Goal: Transaction & Acquisition: Purchase product/service

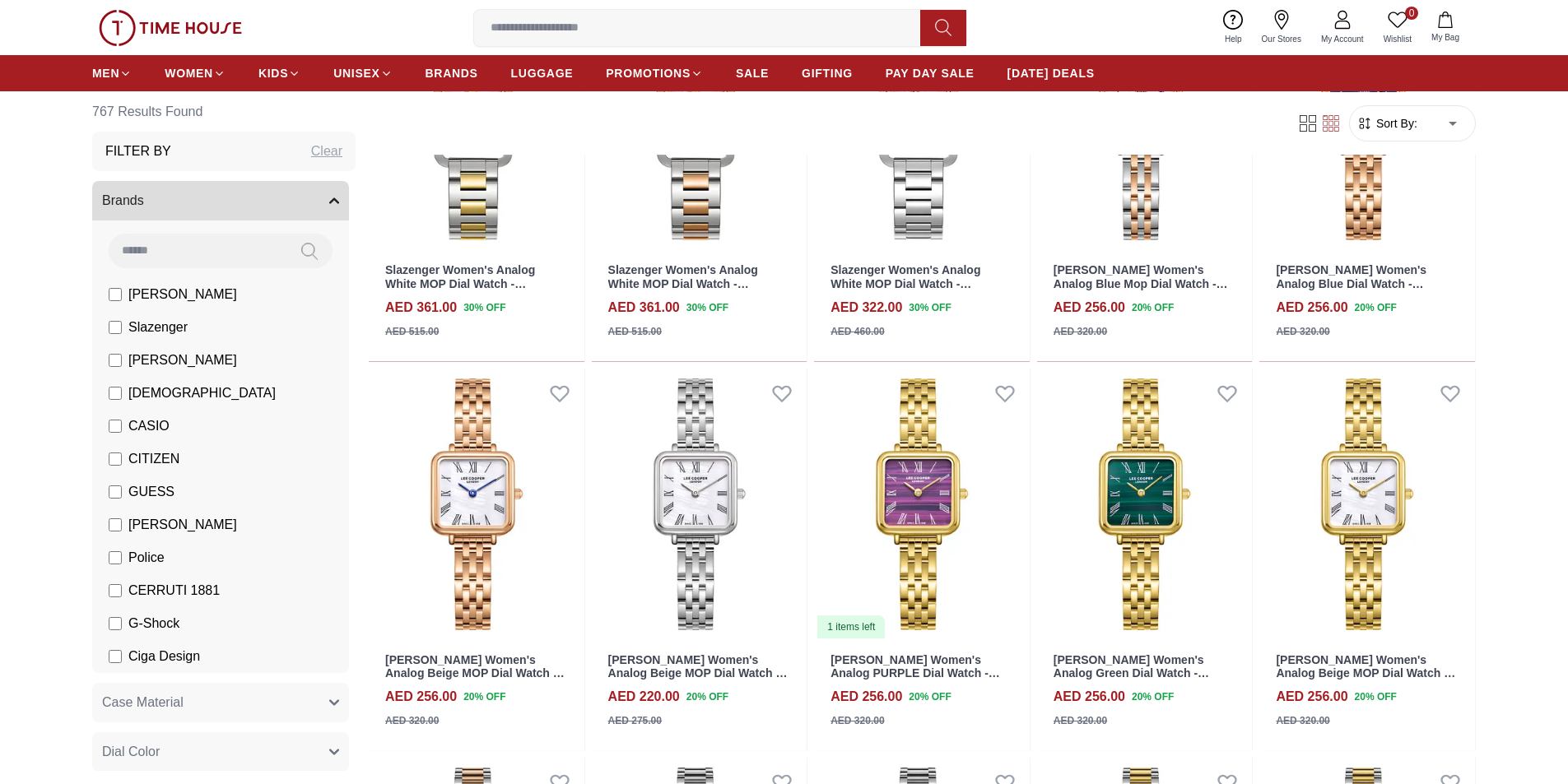
scroll to position [1234, 0]
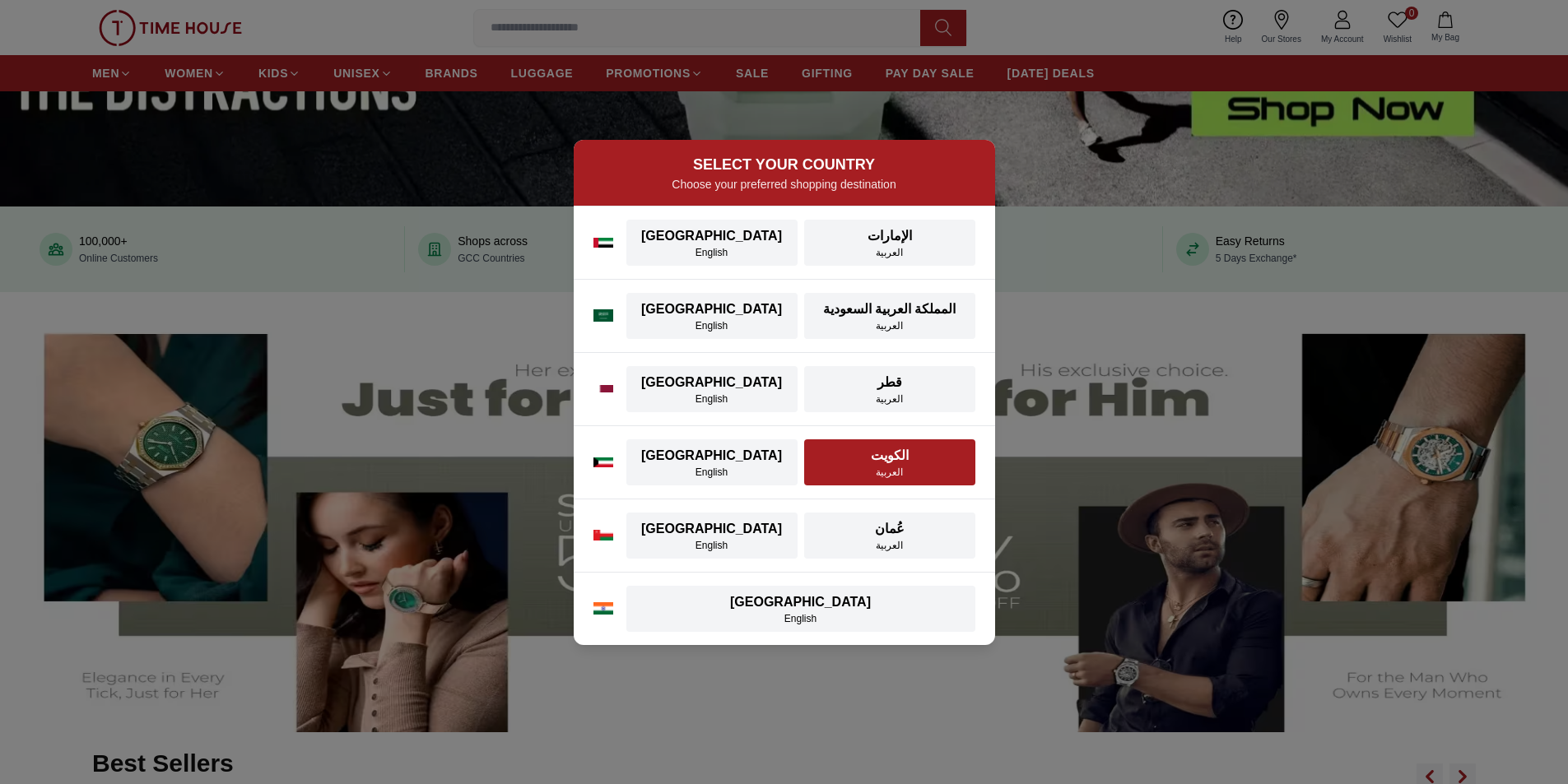
scroll to position [494, 0]
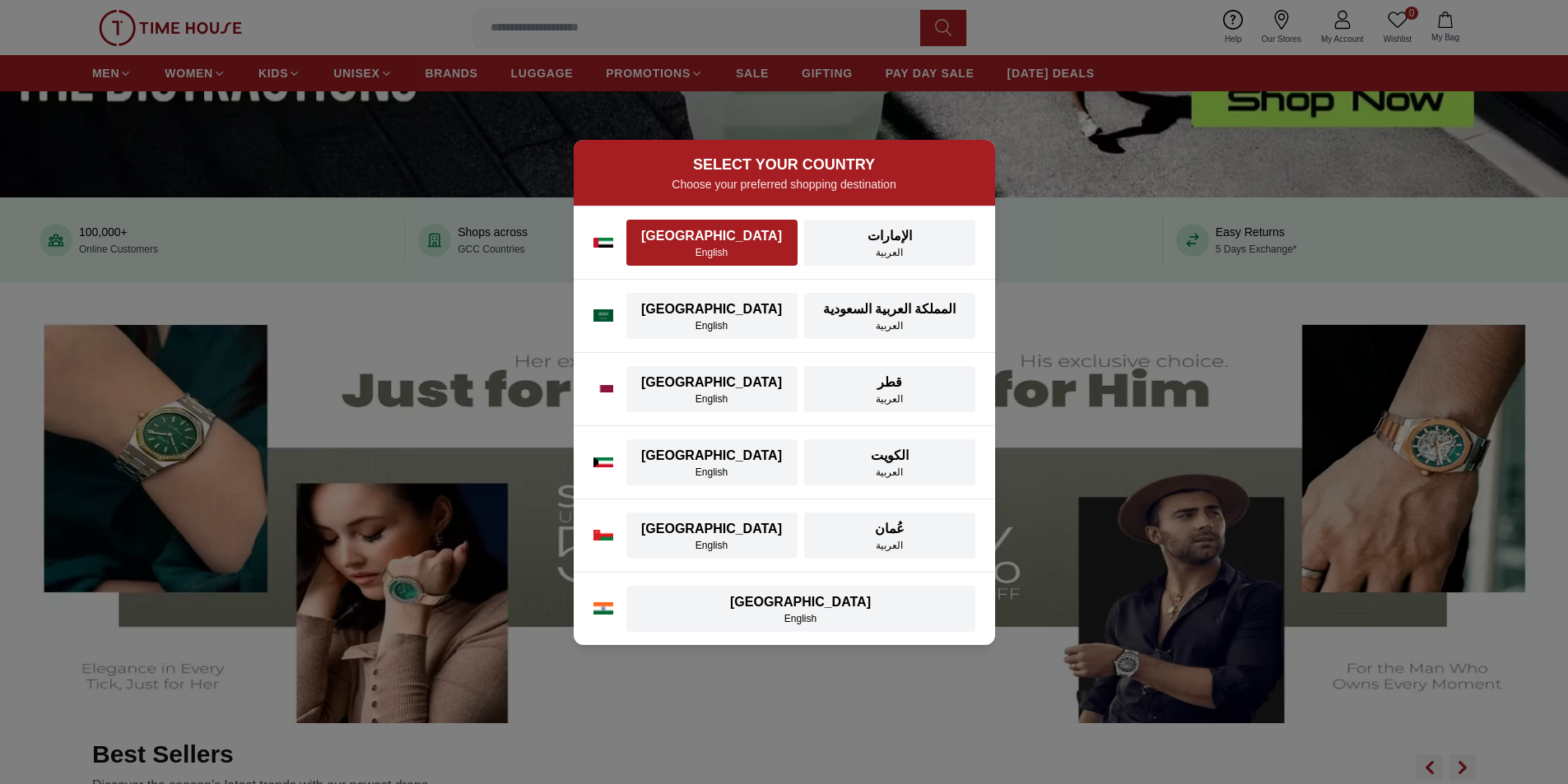
click at [663, 242] on div "[GEOGRAPHIC_DATA]" at bounding box center [711, 236] width 151 height 20
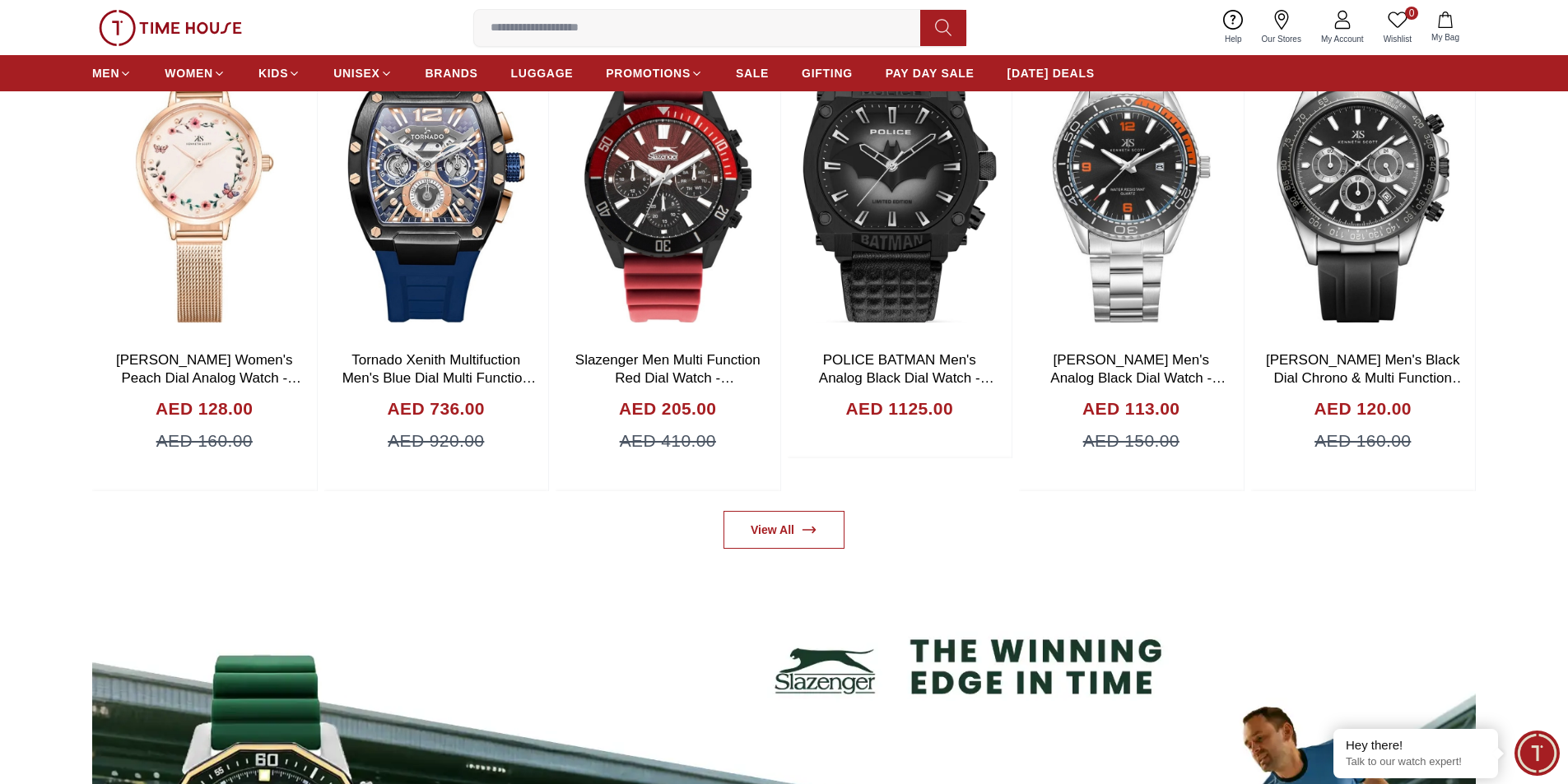
scroll to position [1316, 0]
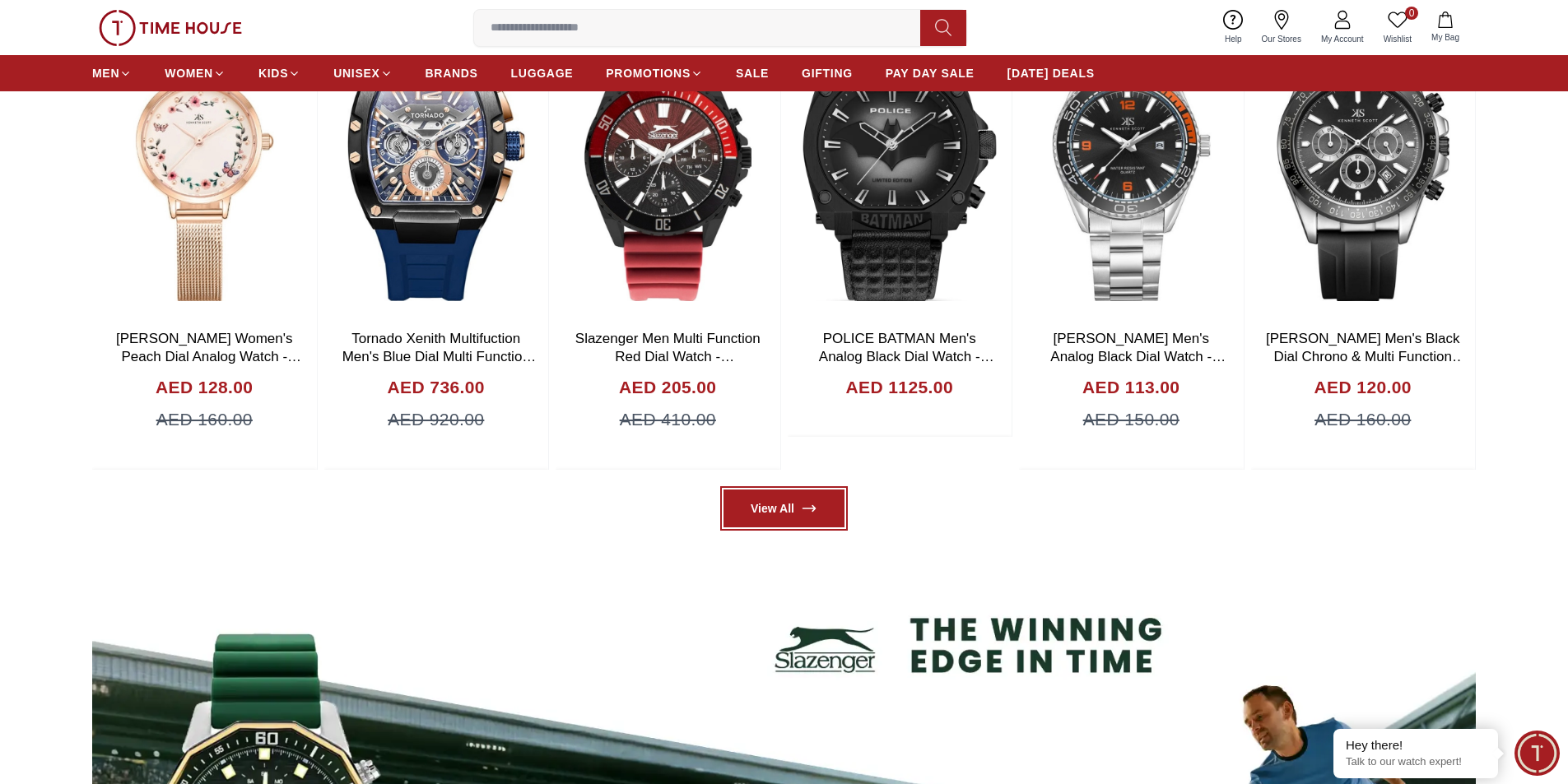
click at [816, 516] on icon at bounding box center [809, 508] width 16 height 16
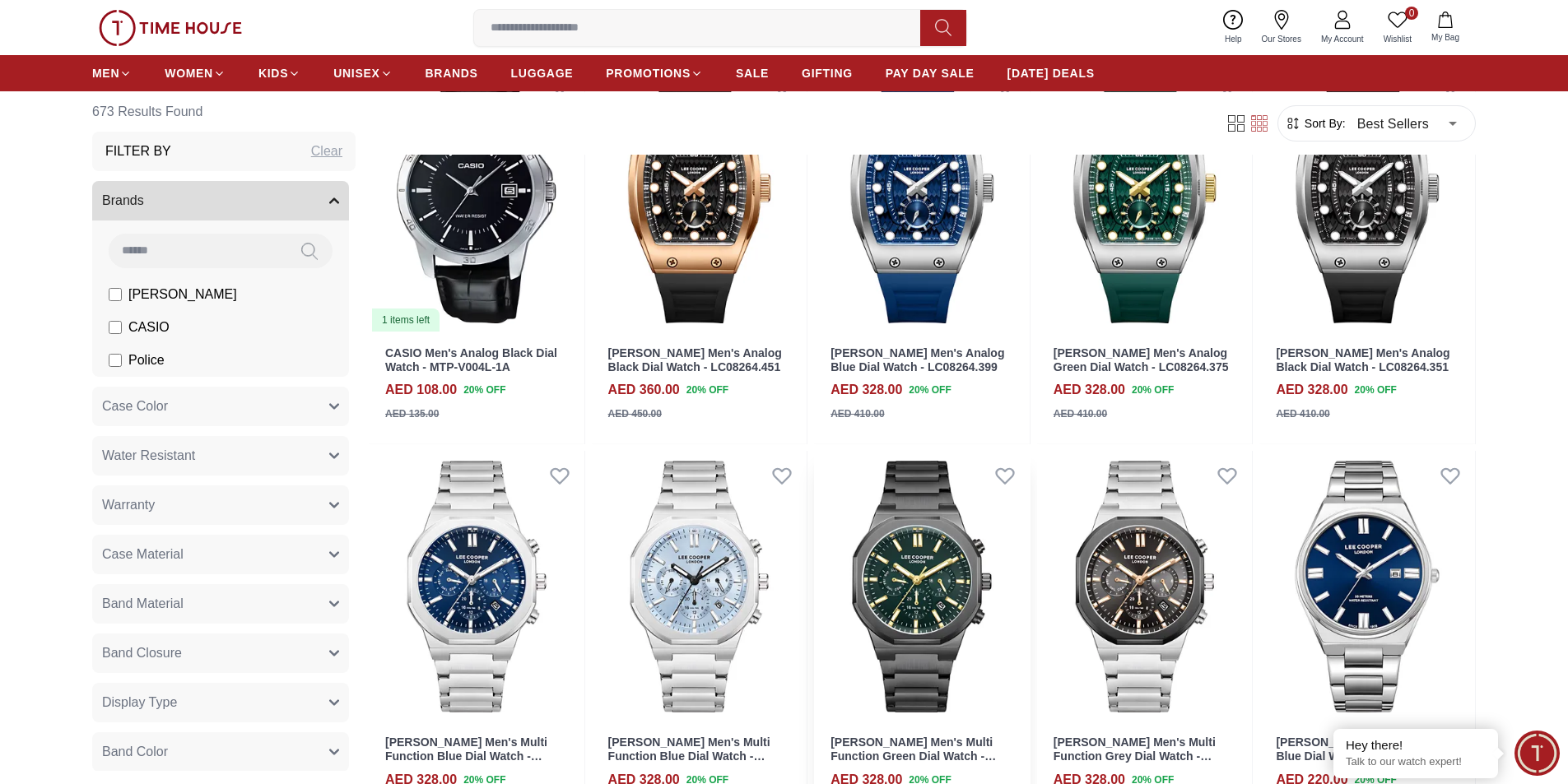
scroll to position [82, 0]
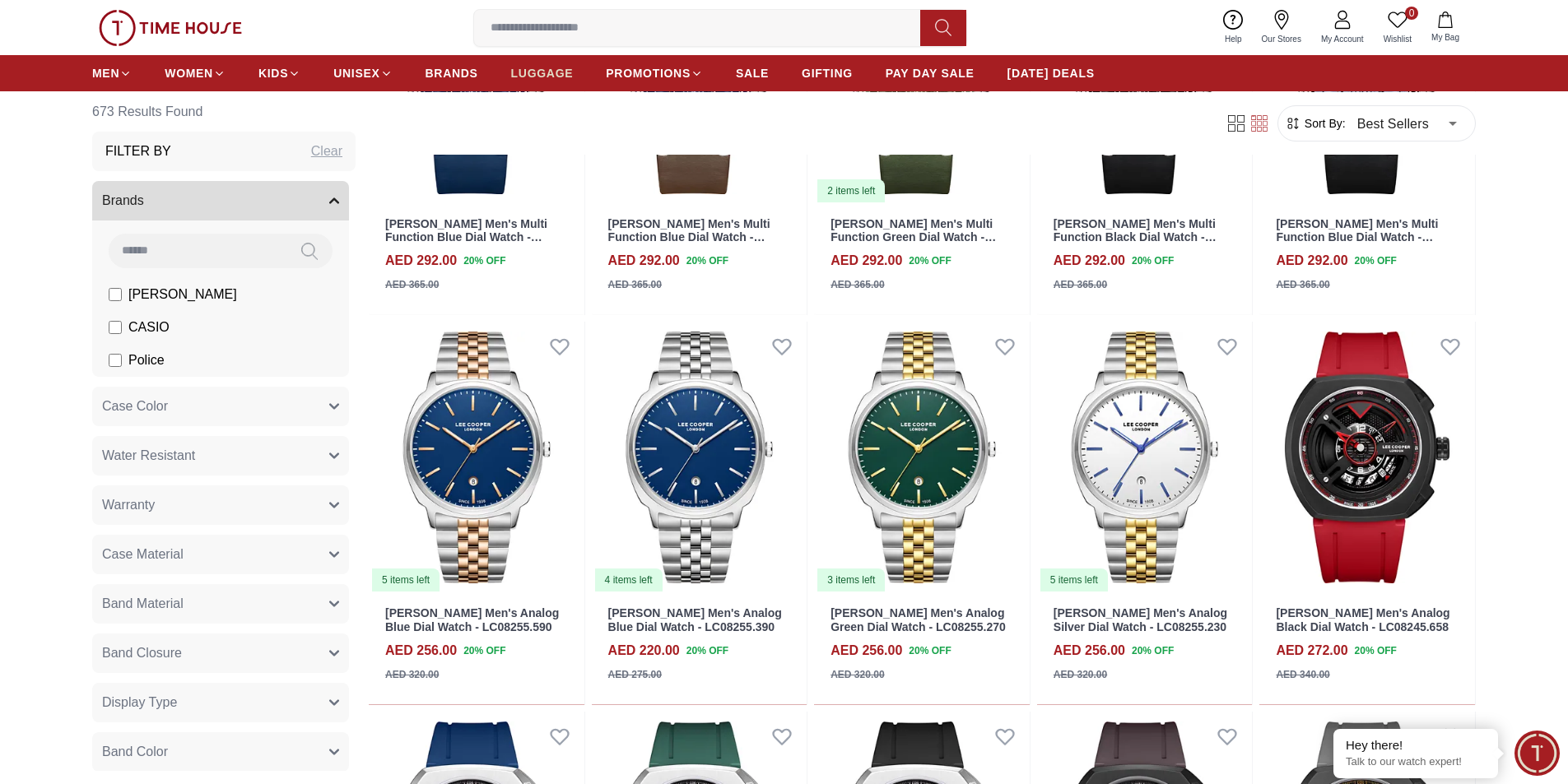
scroll to position [1461, 0]
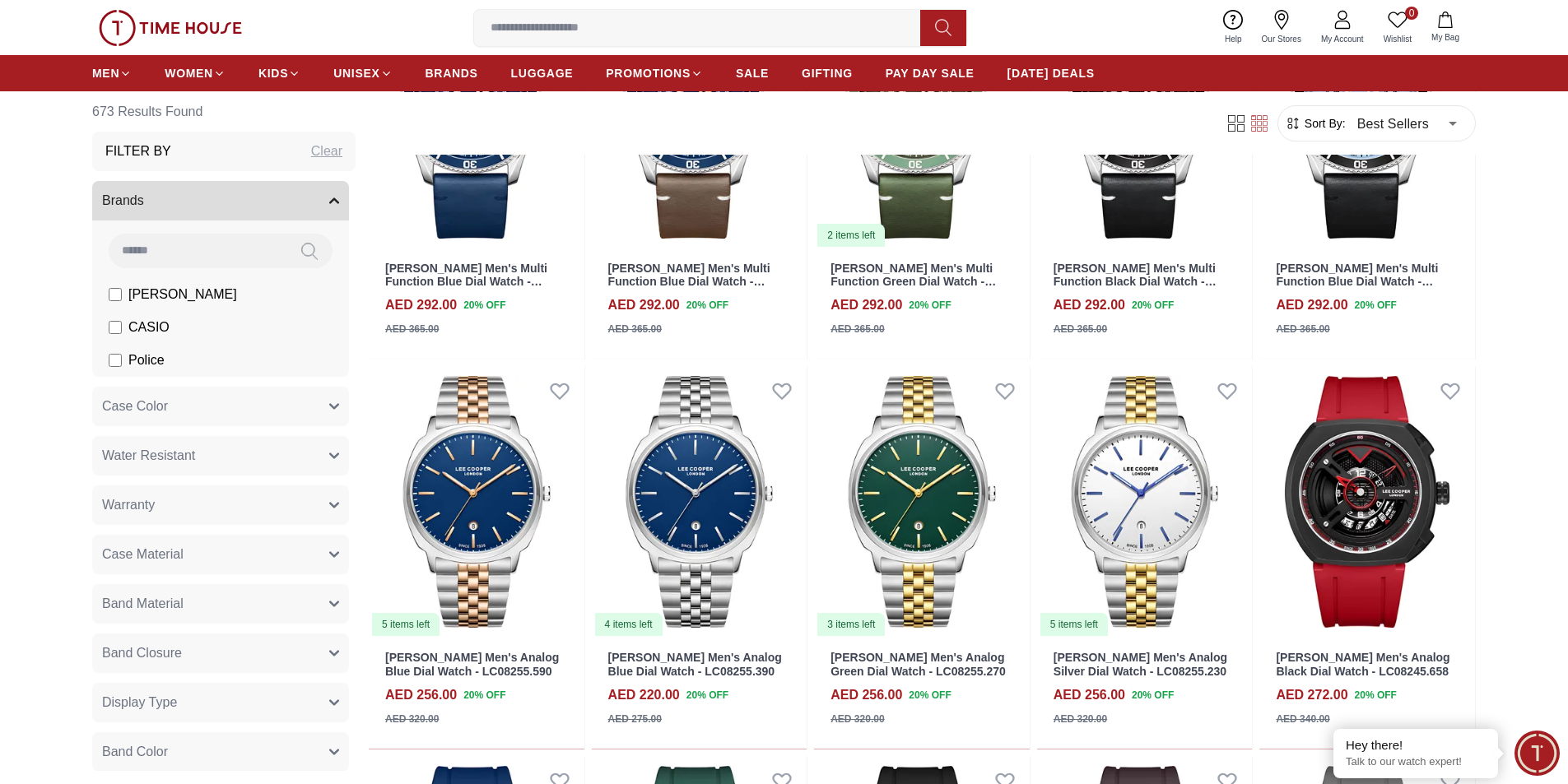
scroll to position [1151, 0]
